Goal: Information Seeking & Learning: Learn about a topic

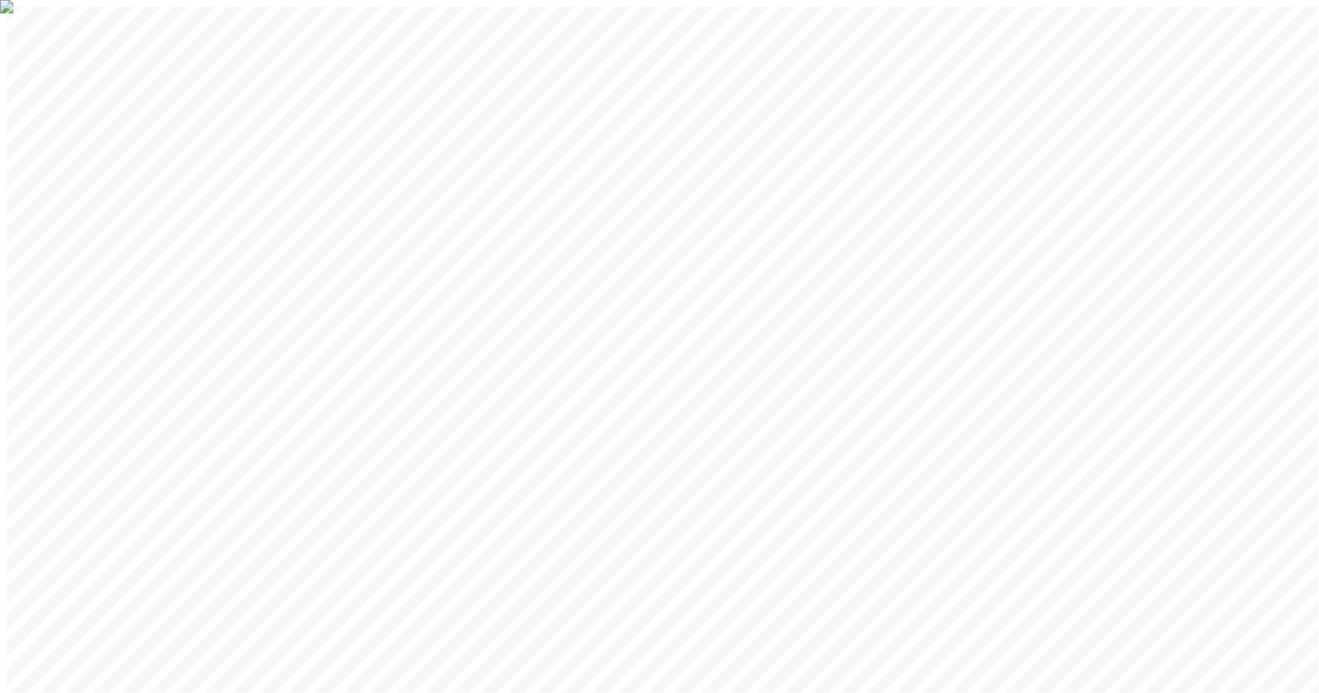
drag, startPoint x: 810, startPoint y: 429, endPoint x: 944, endPoint y: 300, distance: 185.9
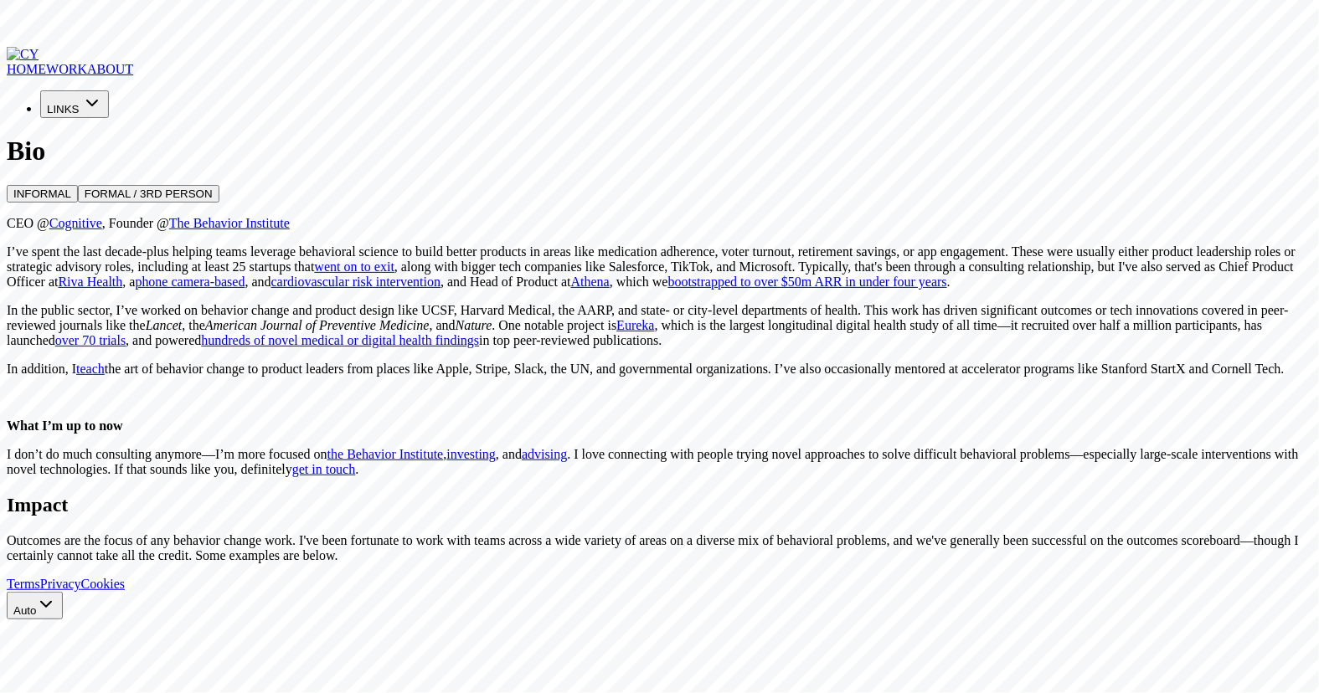
click at [347, 290] on p "I’ve spent the last decade-plus helping teams leverage behavioral science to bu…" at bounding box center [659, 266] width 1305 height 45
click at [39, 47] on img "Go to homepage" at bounding box center [23, 54] width 32 height 15
